Goal: Entertainment & Leisure: Consume media (video, audio)

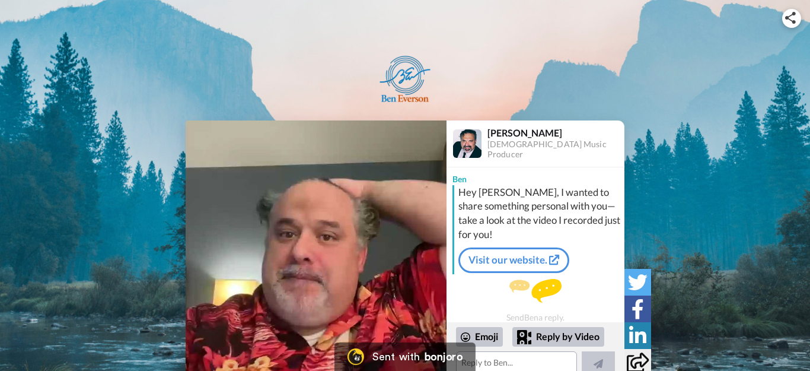
click at [300, 278] on img at bounding box center [316, 250] width 261 height 261
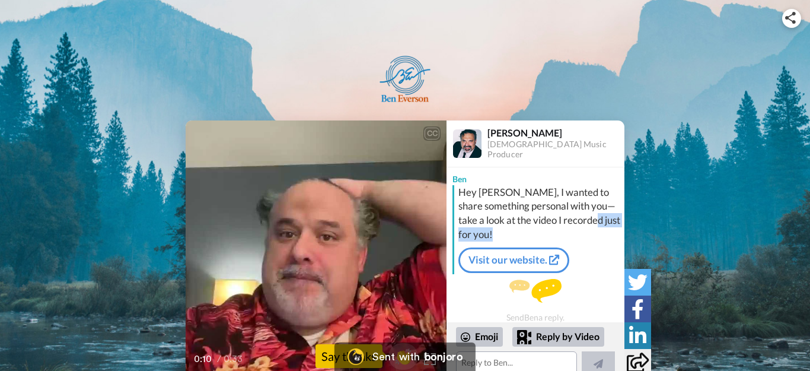
drag, startPoint x: 454, startPoint y: 238, endPoint x: 451, endPoint y: 273, distance: 35.7
click at [452, 270] on div "Hey [PERSON_NAME], I wanted to share something personal with you—take a look at…" at bounding box center [536, 229] width 169 height 89
click at [241, 342] on div "Our goal, my goal is to be an encouragement to [DEMOGRAPHIC_DATA]'s people if a…" at bounding box center [316, 336] width 261 height 28
click at [315, 246] on icon "Play/Pause" at bounding box center [316, 250] width 31 height 56
click at [251, 334] on span "Our goal, my goal is to be an encouragement to [DEMOGRAPHIC_DATA]'s people if a…" at bounding box center [315, 336] width 213 height 26
